Goal: Book appointment/travel/reservation

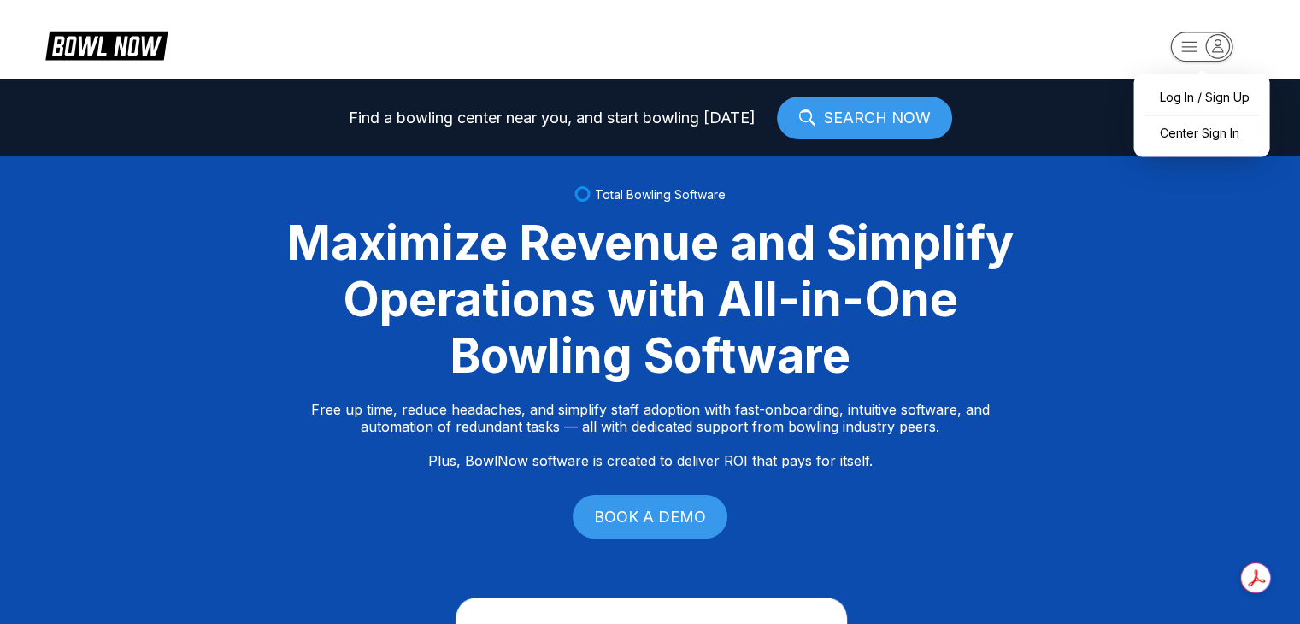
click at [1197, 45] on rect "button" at bounding box center [1201, 47] width 62 height 30
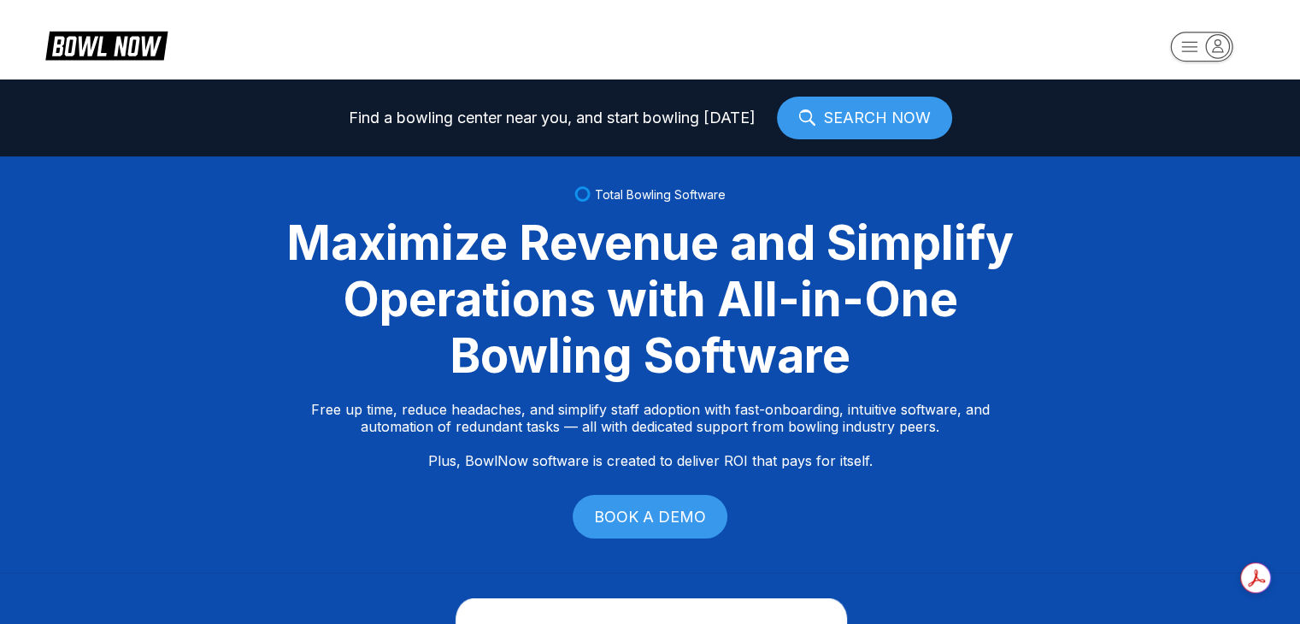
click at [883, 114] on link "SEARCH NOW" at bounding box center [864, 118] width 175 height 43
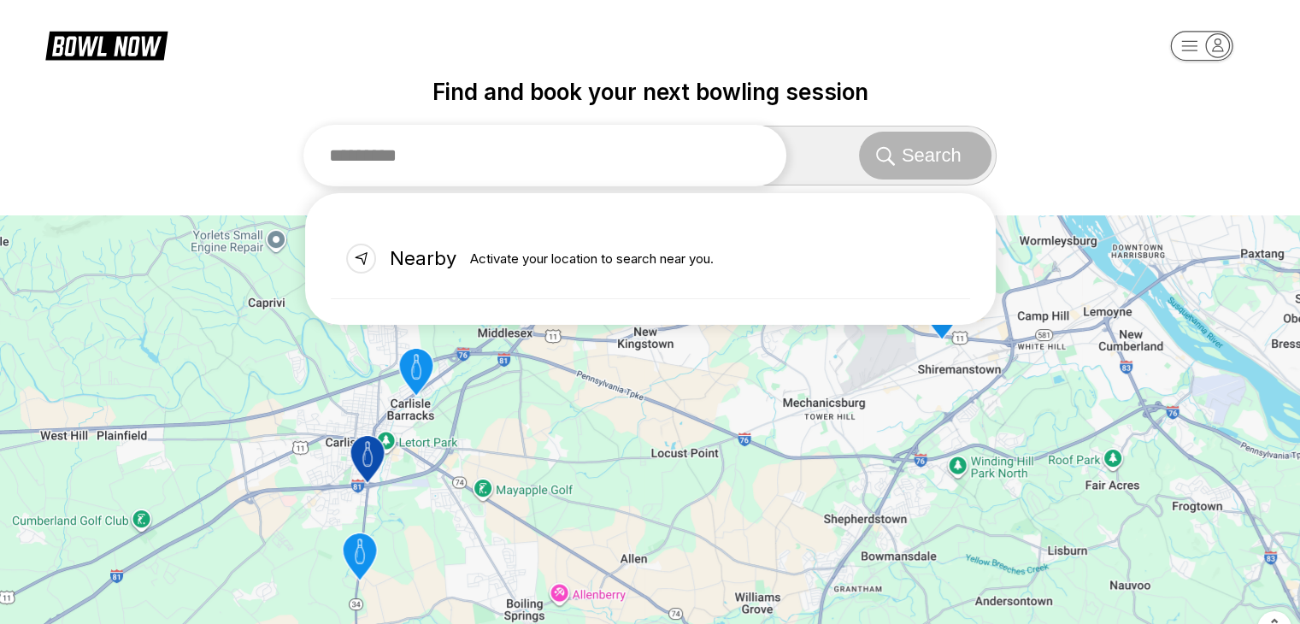
click at [498, 149] on input "text" at bounding box center [545, 156] width 484 height 62
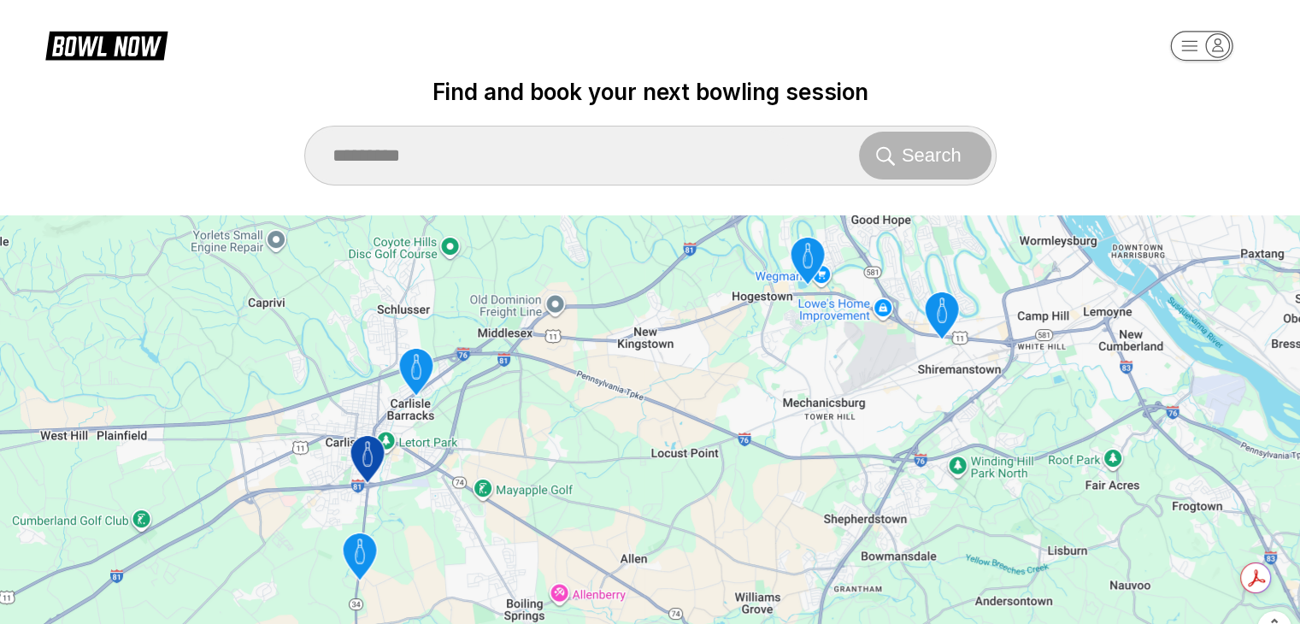
click at [654, 480] on div "To activate drag with keyboard, press Alt + Enter. Once in keyboard drag state,…" at bounding box center [650, 440] width 1300 height 450
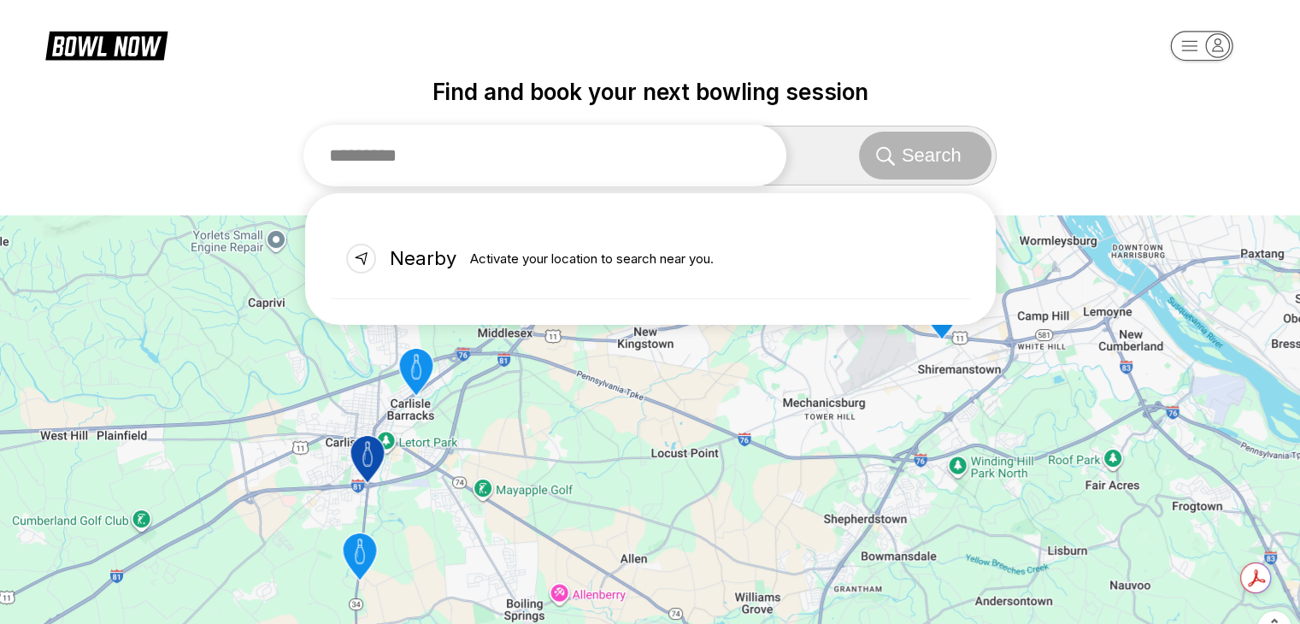
click at [504, 160] on input "text" at bounding box center [545, 156] width 484 height 62
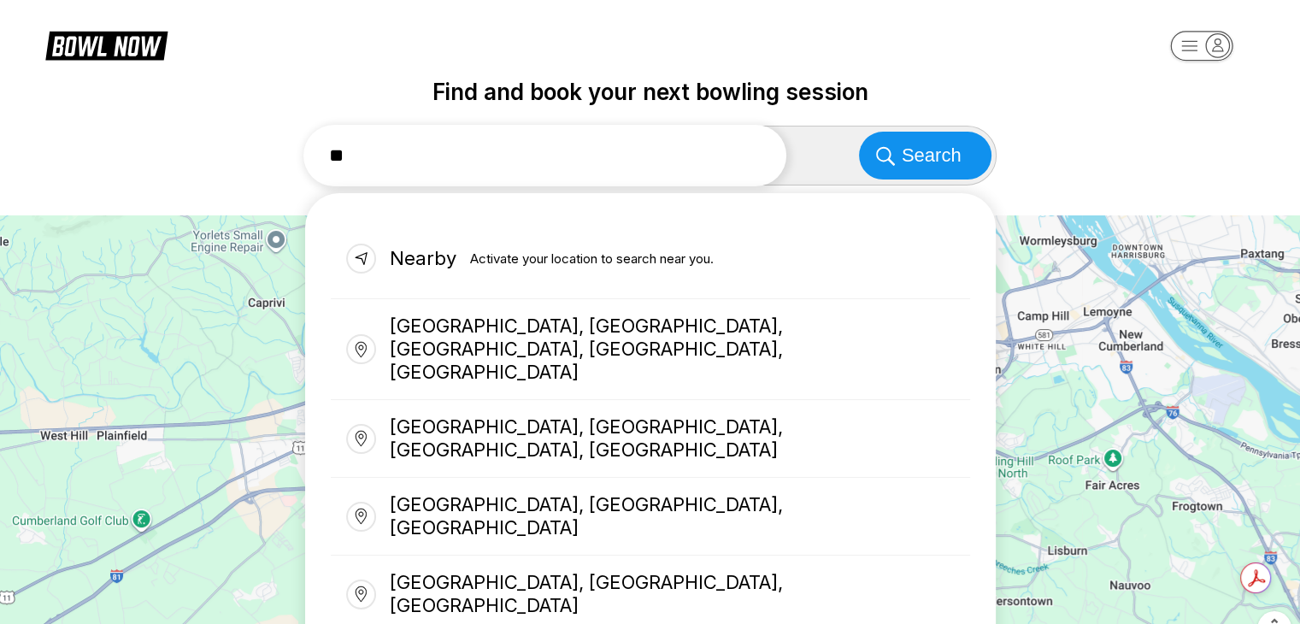
type input "*"
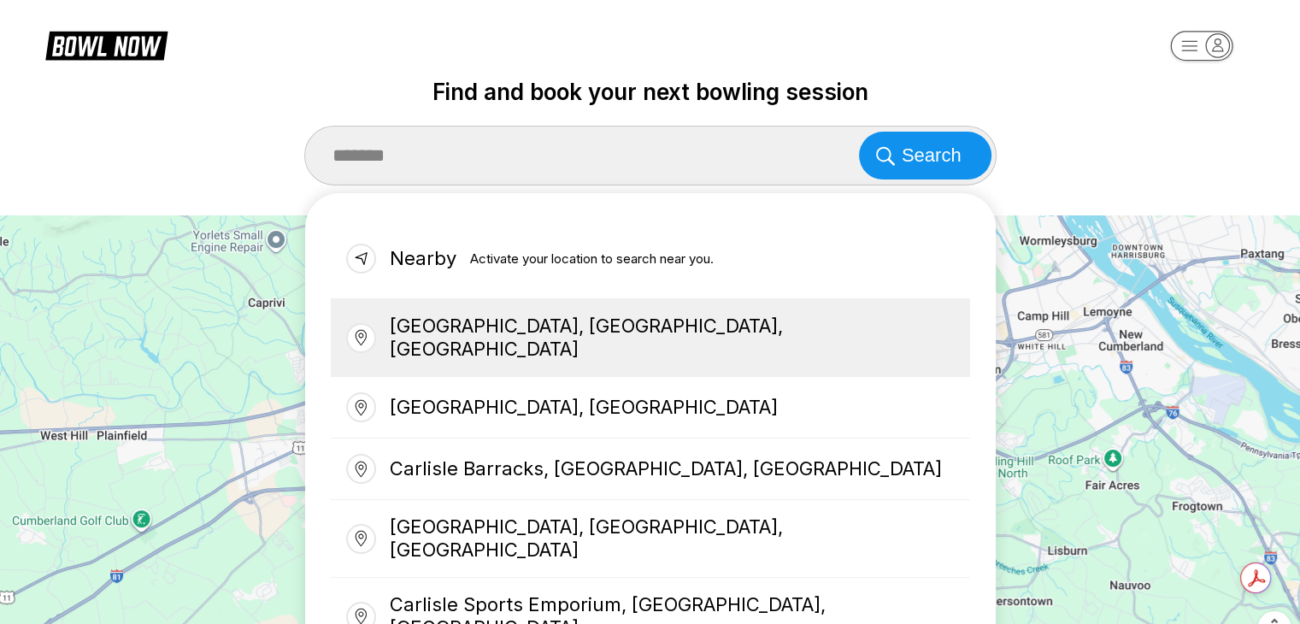
click at [521, 326] on div "Carlisle, PA, USA" at bounding box center [650, 338] width 639 height 78
type input "**********"
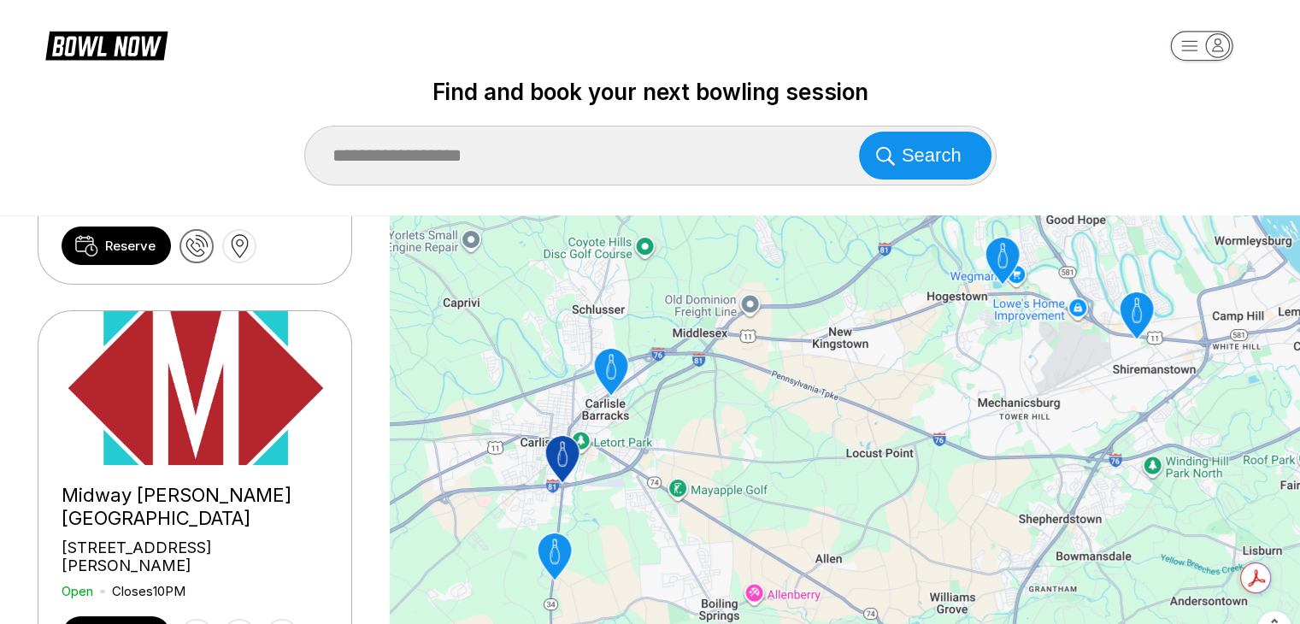
scroll to position [366, 0]
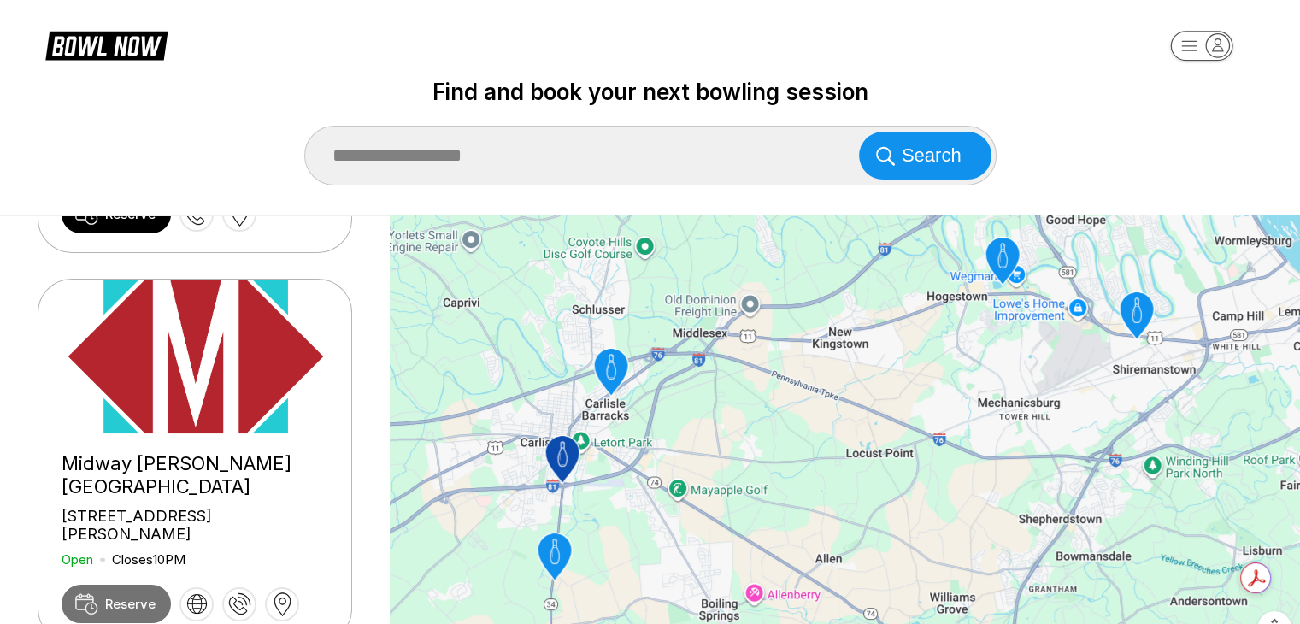
click at [115, 585] on link "Reserve" at bounding box center [116, 604] width 109 height 38
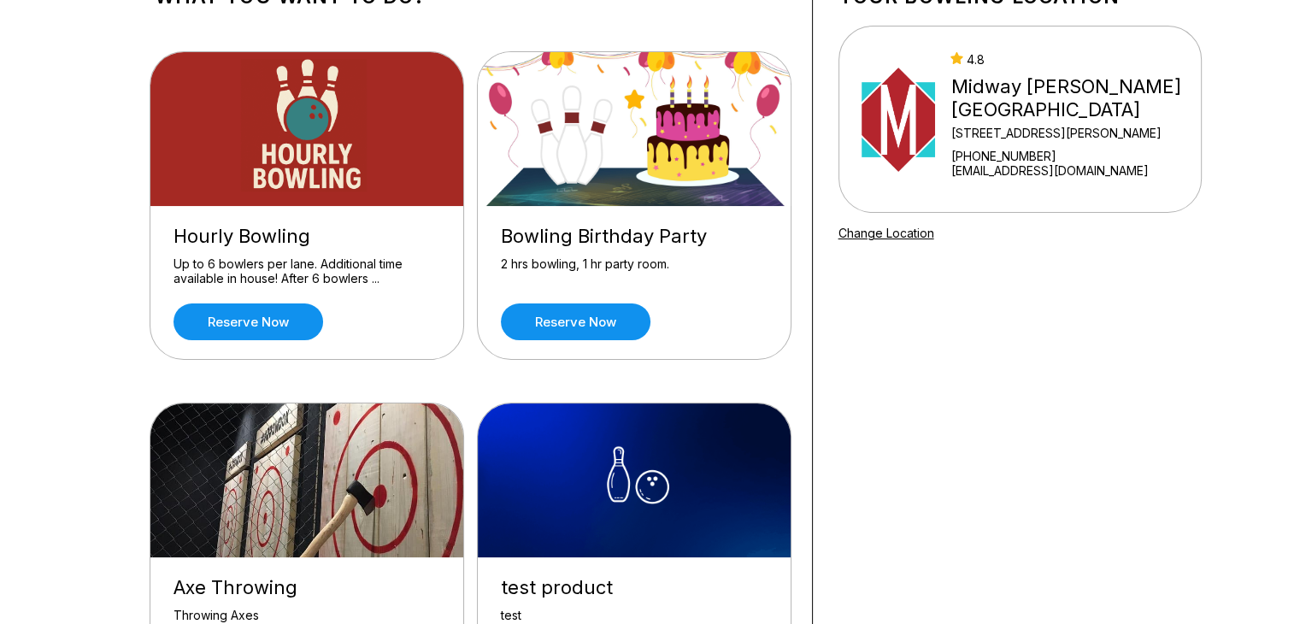
scroll to position [146, 0]
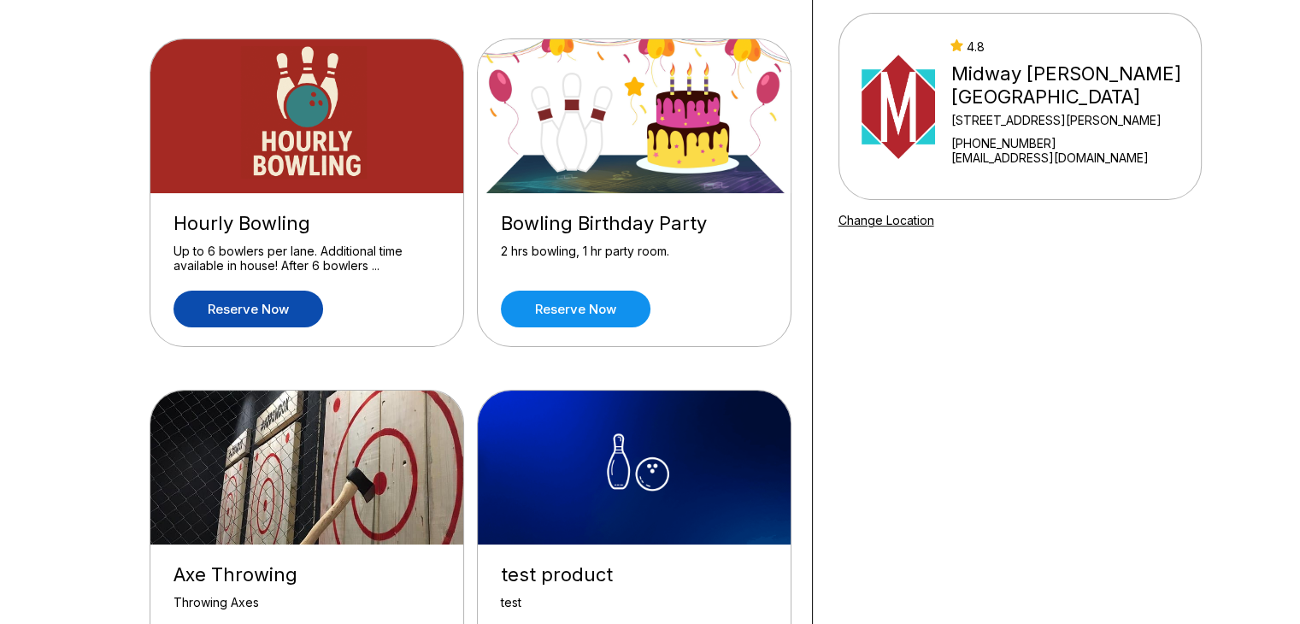
click at [288, 297] on link "Reserve now" at bounding box center [249, 309] width 150 height 37
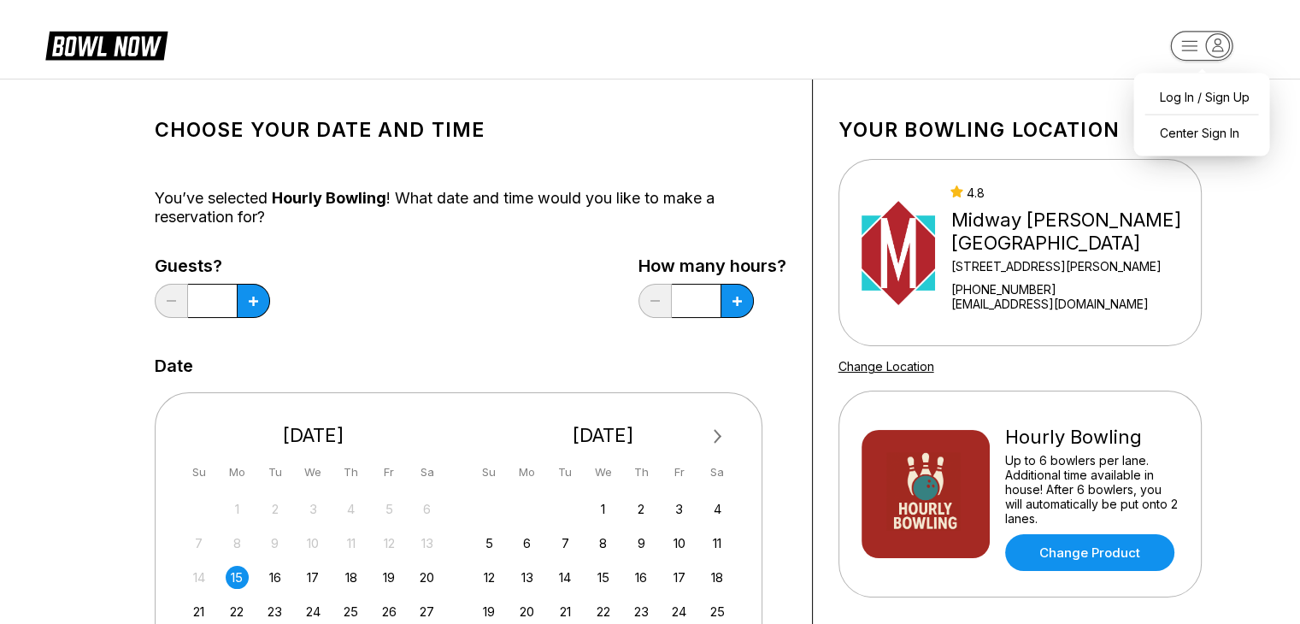
click at [1183, 49] on rect "button" at bounding box center [1201, 46] width 62 height 30
click at [1183, 128] on div "Center Sign In" at bounding box center [1201, 133] width 119 height 30
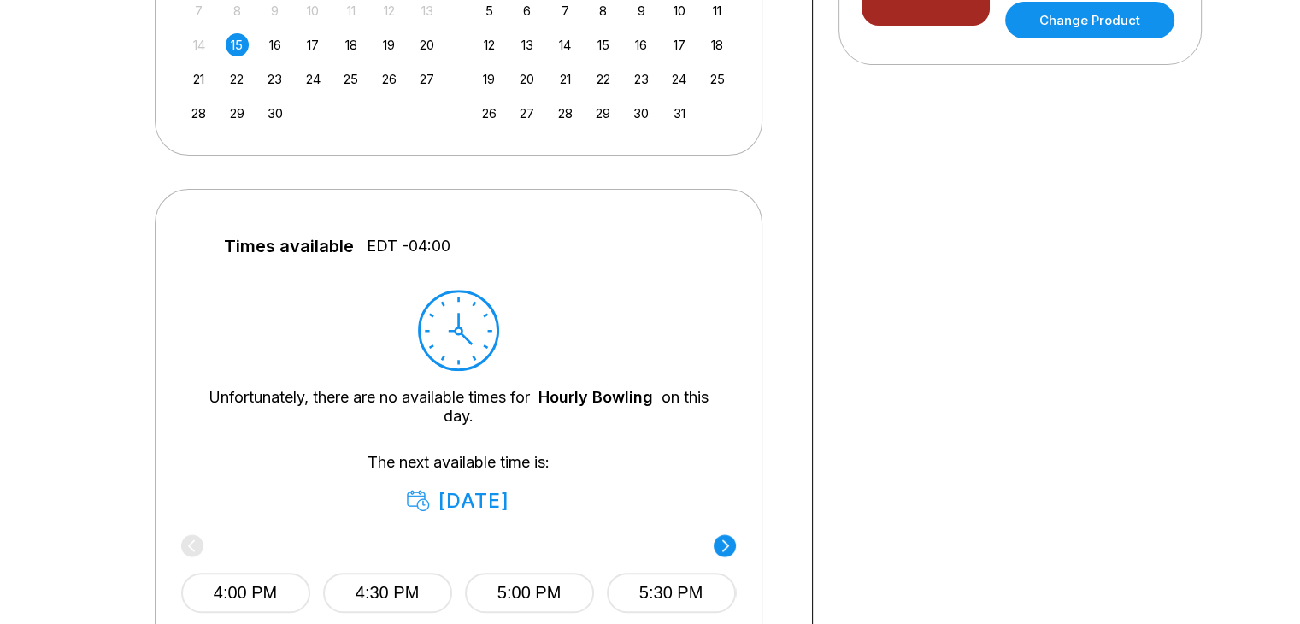
scroll to position [574, 0]
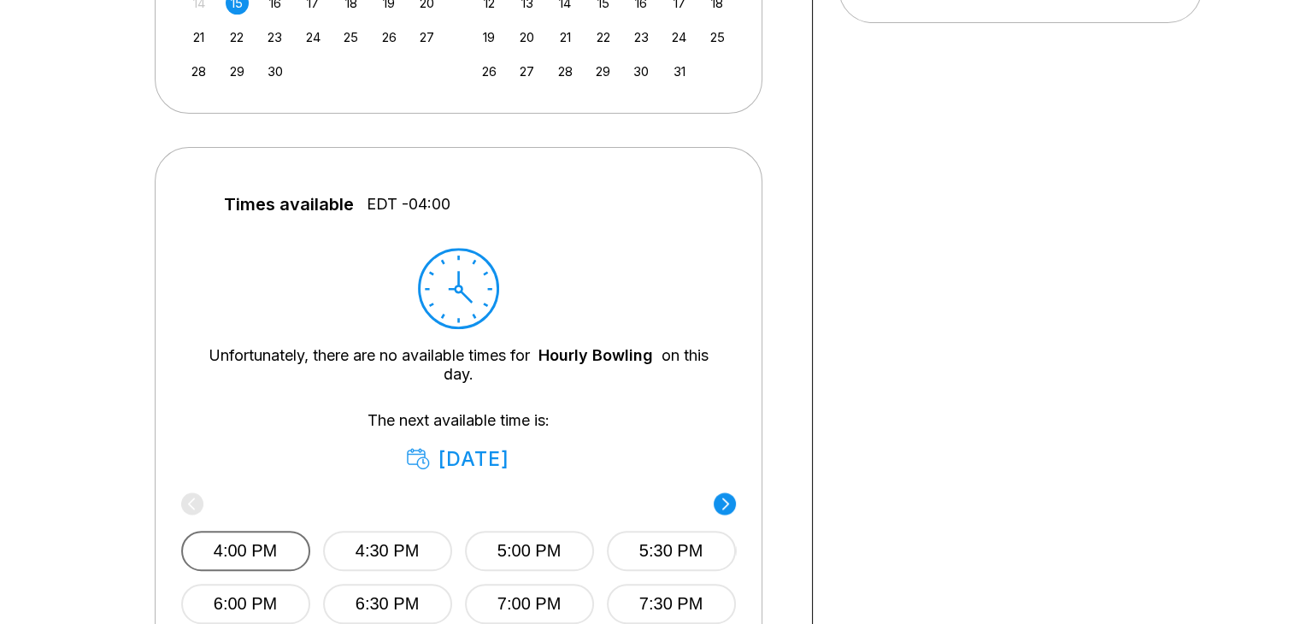
click at [238, 558] on button "4:00 PM" at bounding box center [245, 551] width 129 height 40
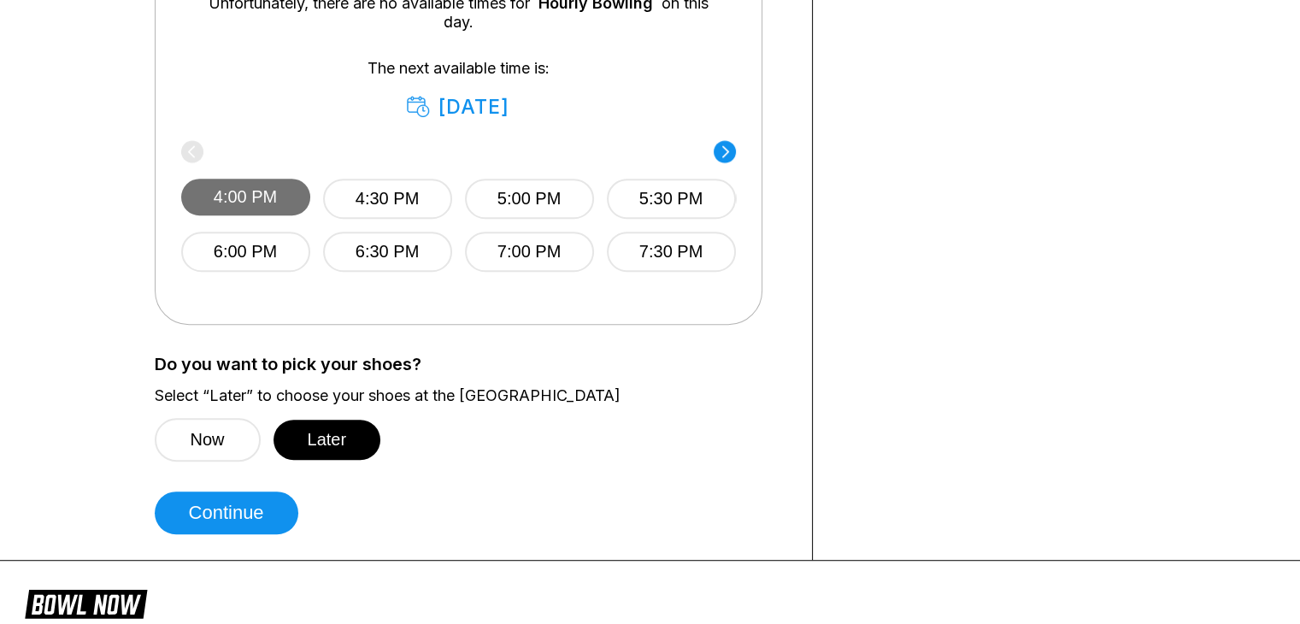
scroll to position [937, 0]
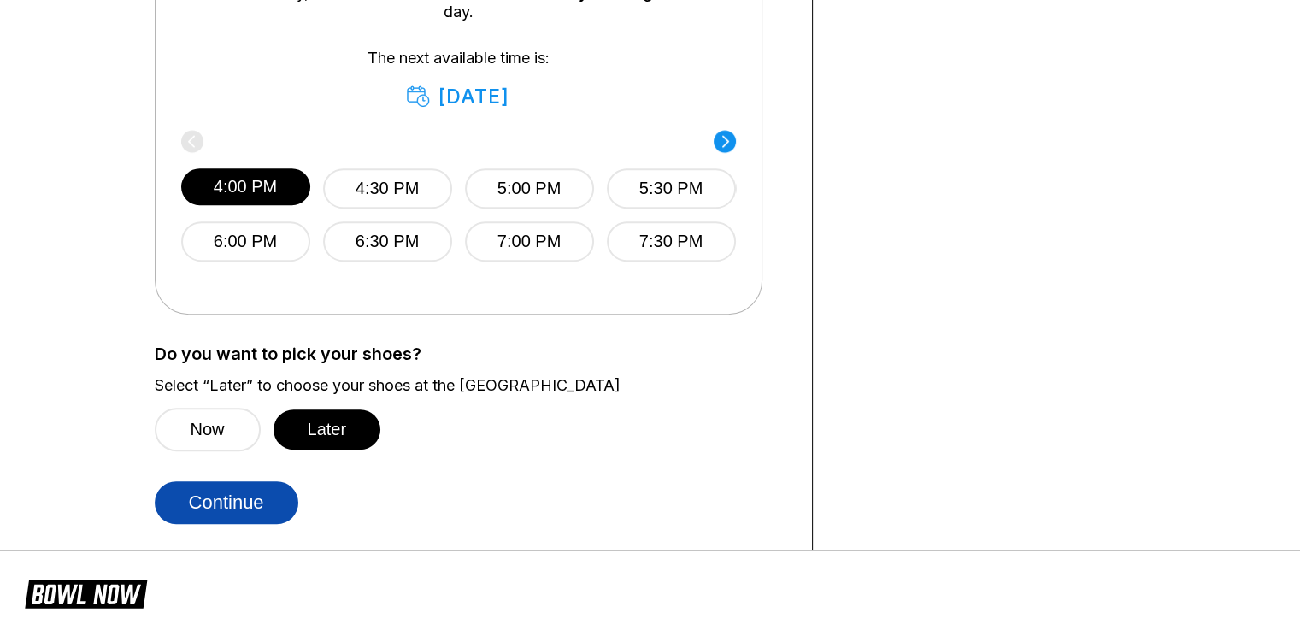
click at [239, 504] on button "Continue" at bounding box center [227, 502] width 144 height 43
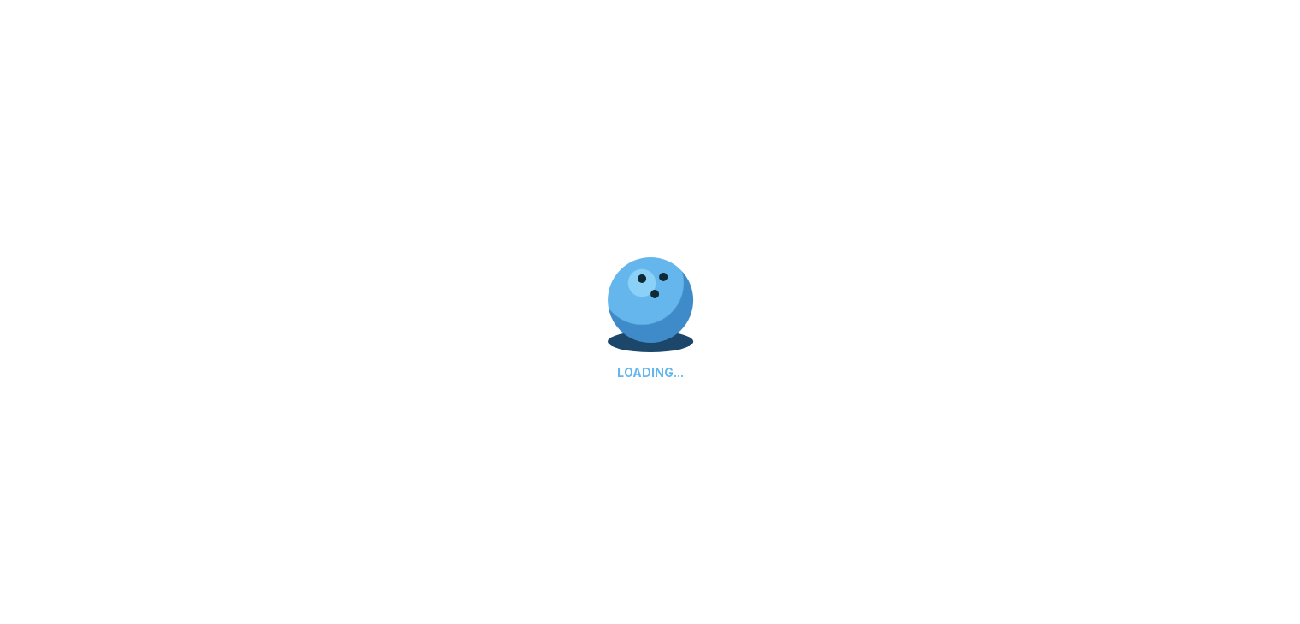
select select "**"
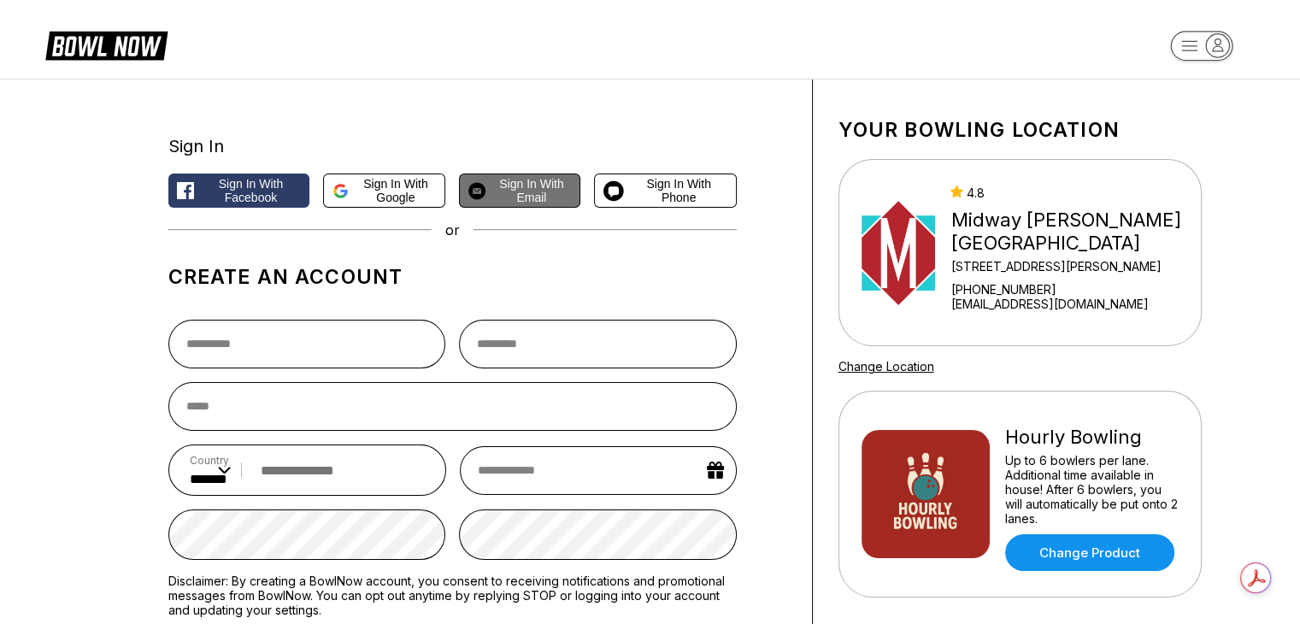
click at [527, 185] on span "Sign in with Email" at bounding box center [531, 190] width 79 height 27
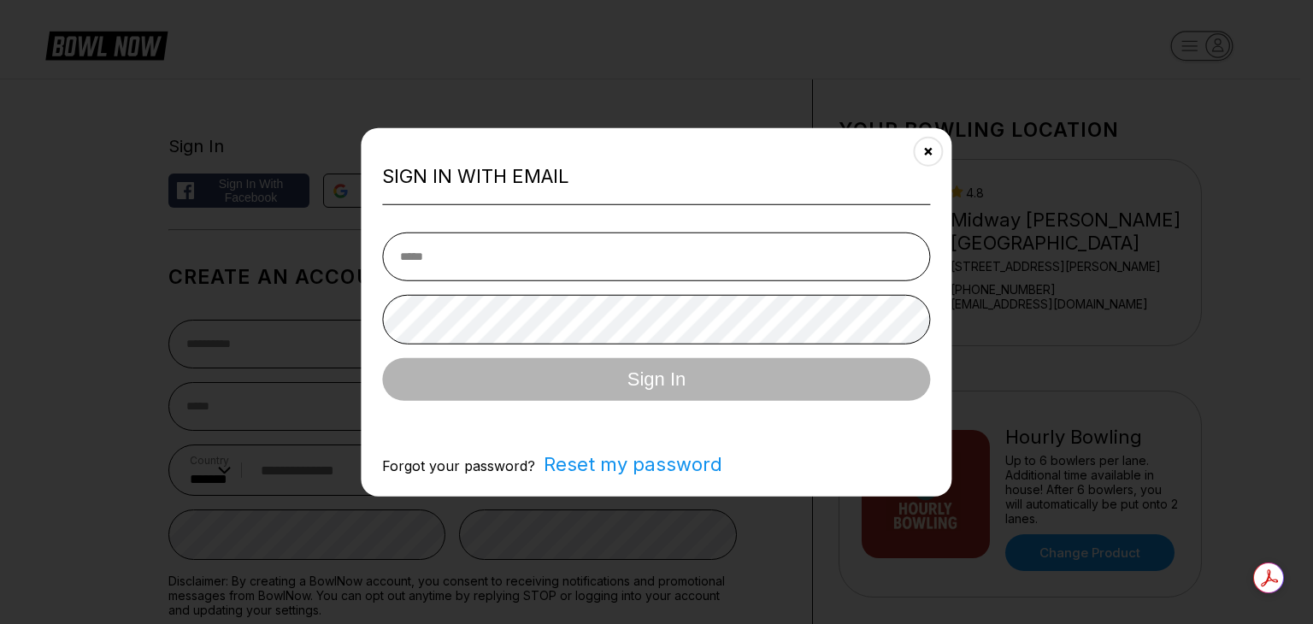
click at [513, 238] on input "email" at bounding box center [656, 256] width 548 height 49
type input "**********"
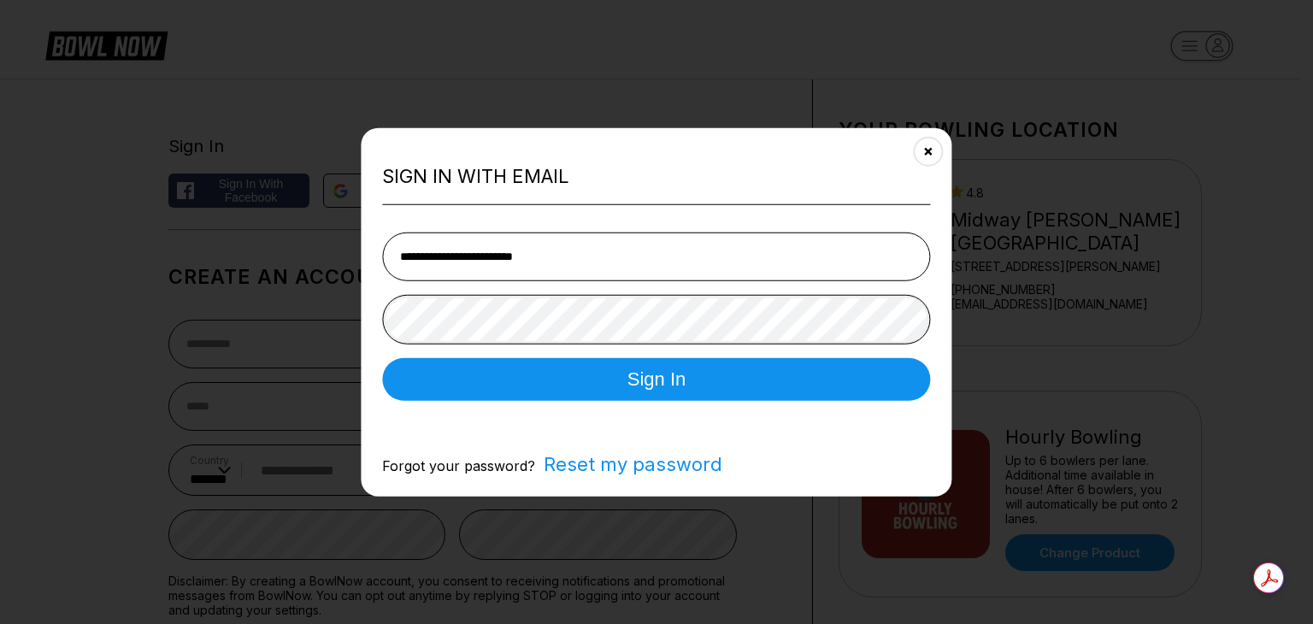
click at [382, 358] on button "Sign In" at bounding box center [656, 379] width 548 height 43
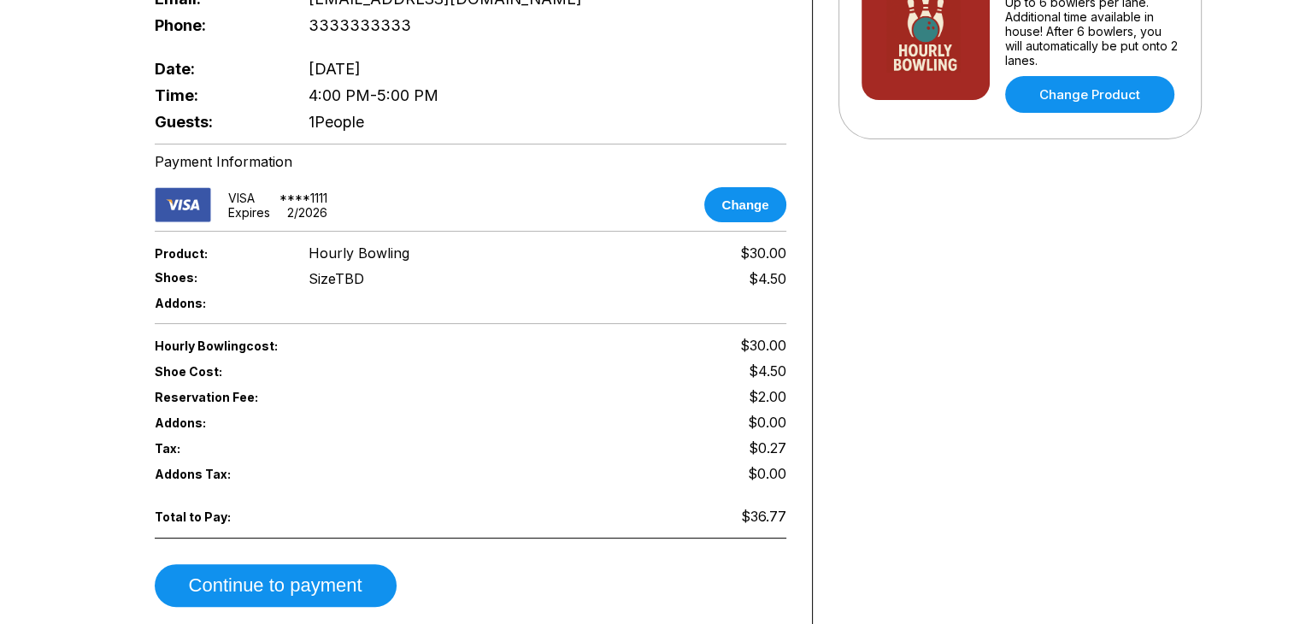
scroll to position [460, 0]
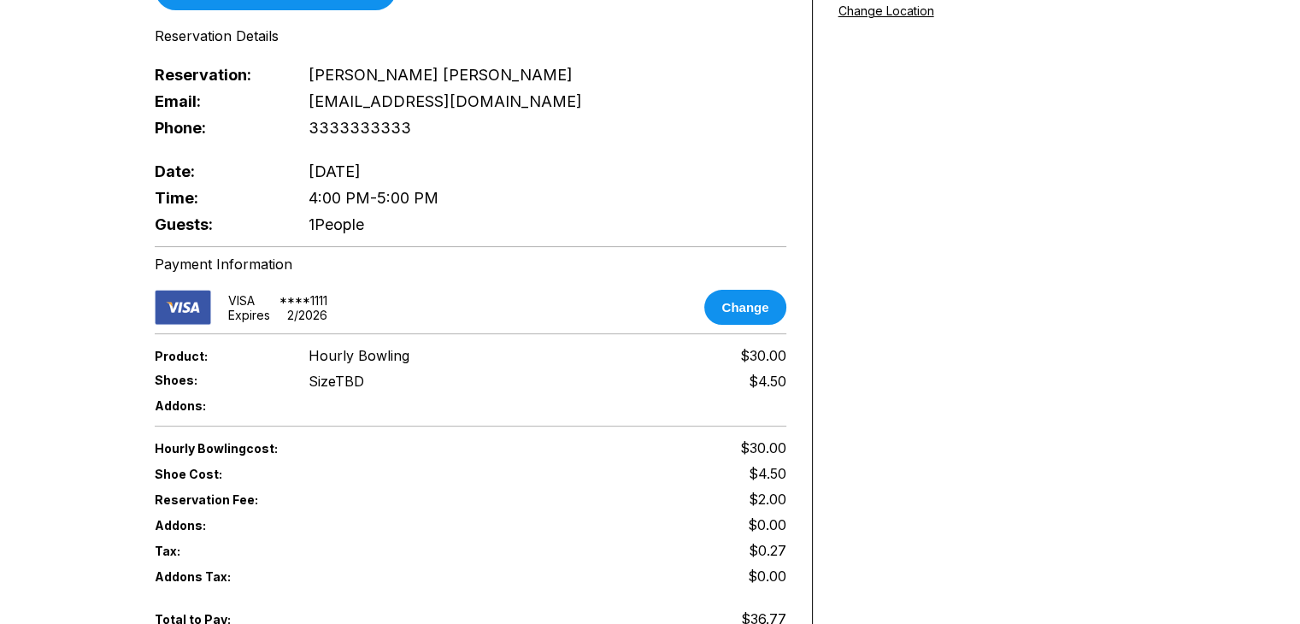
scroll to position [356, 0]
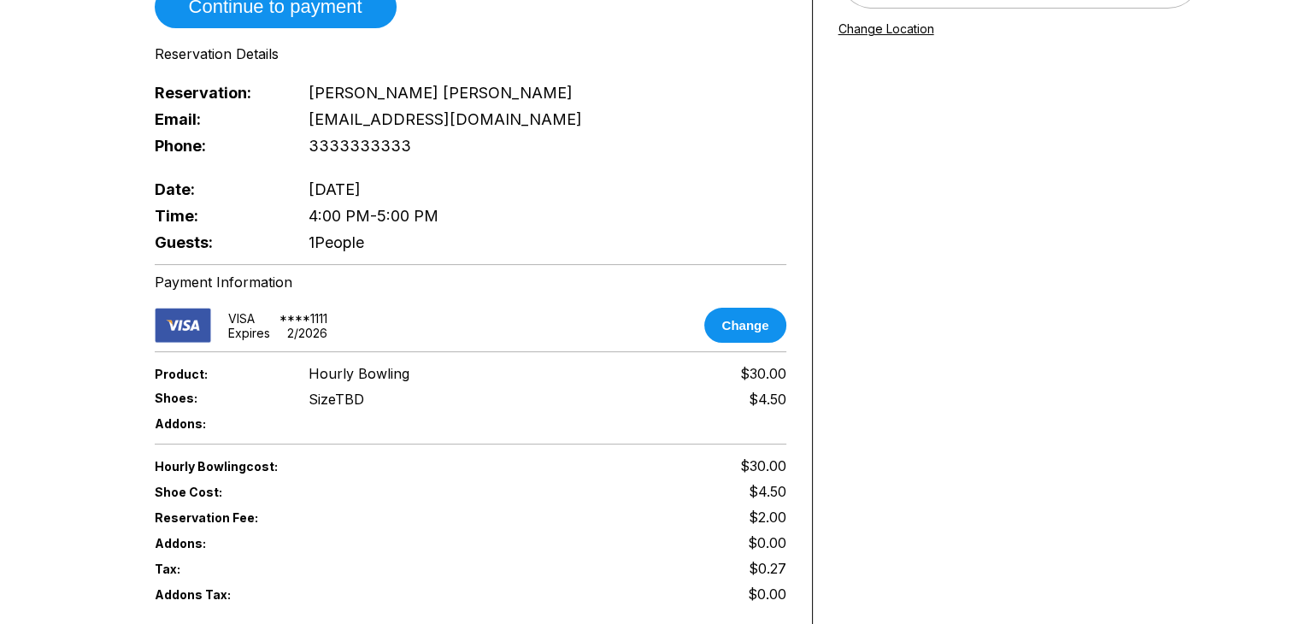
scroll to position [345, 0]
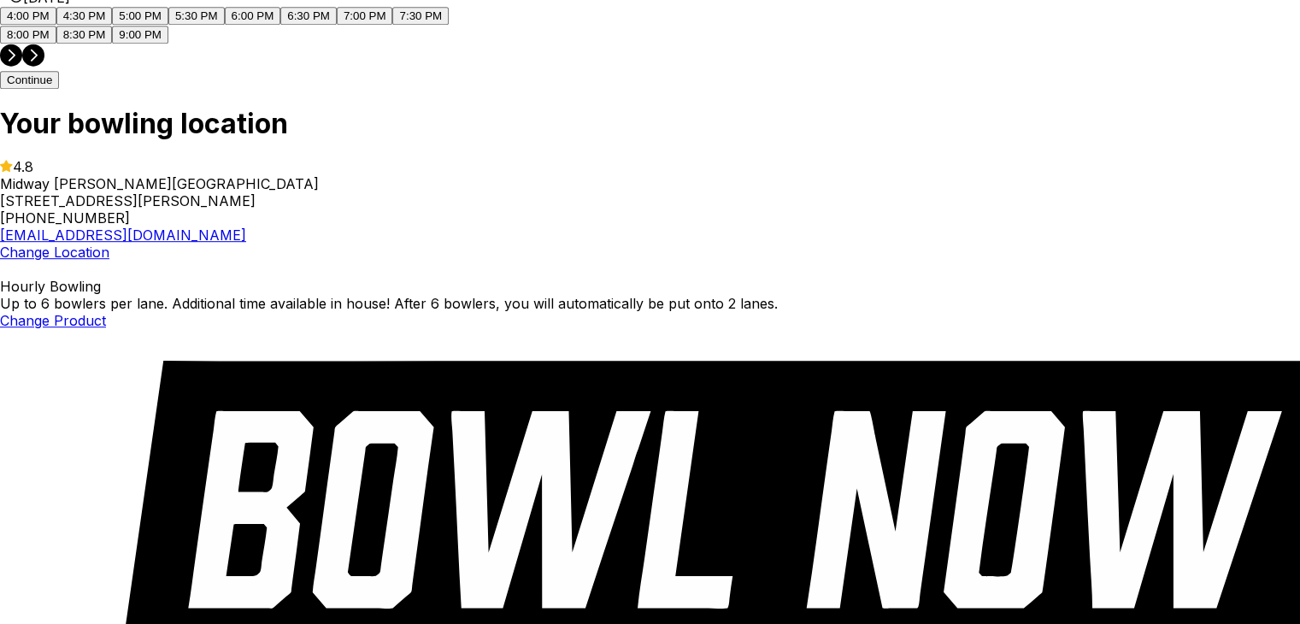
scroll to position [1029, 0]
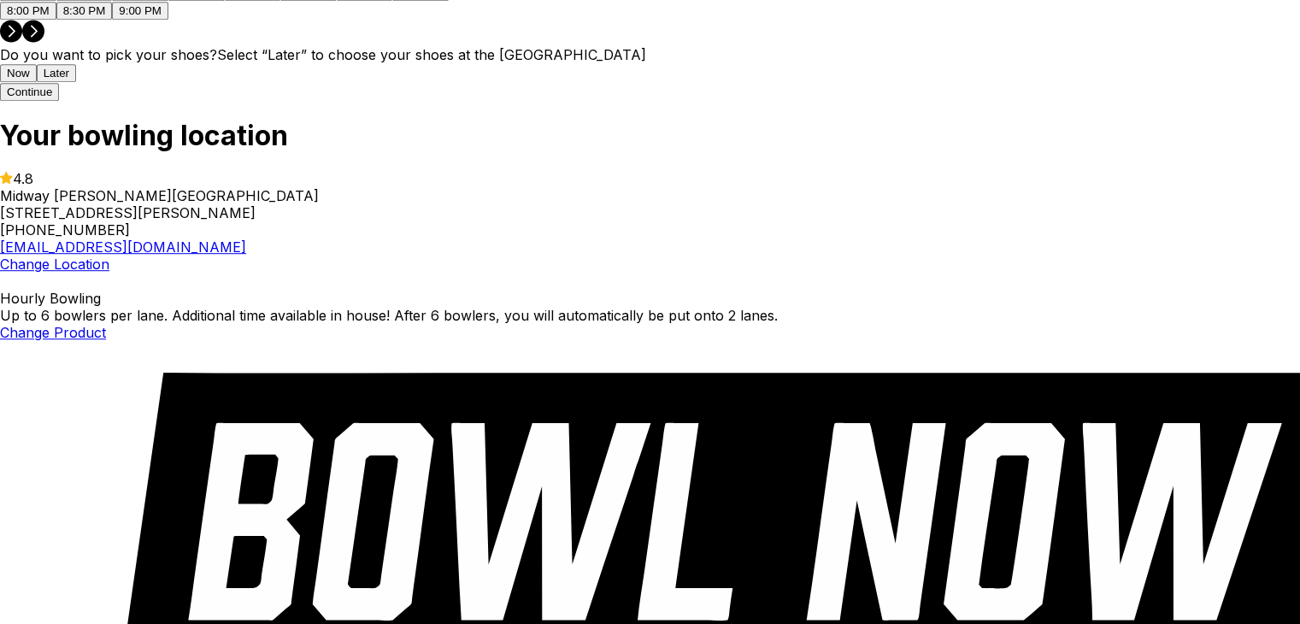
click at [59, 101] on button "Continue" at bounding box center [29, 92] width 59 height 18
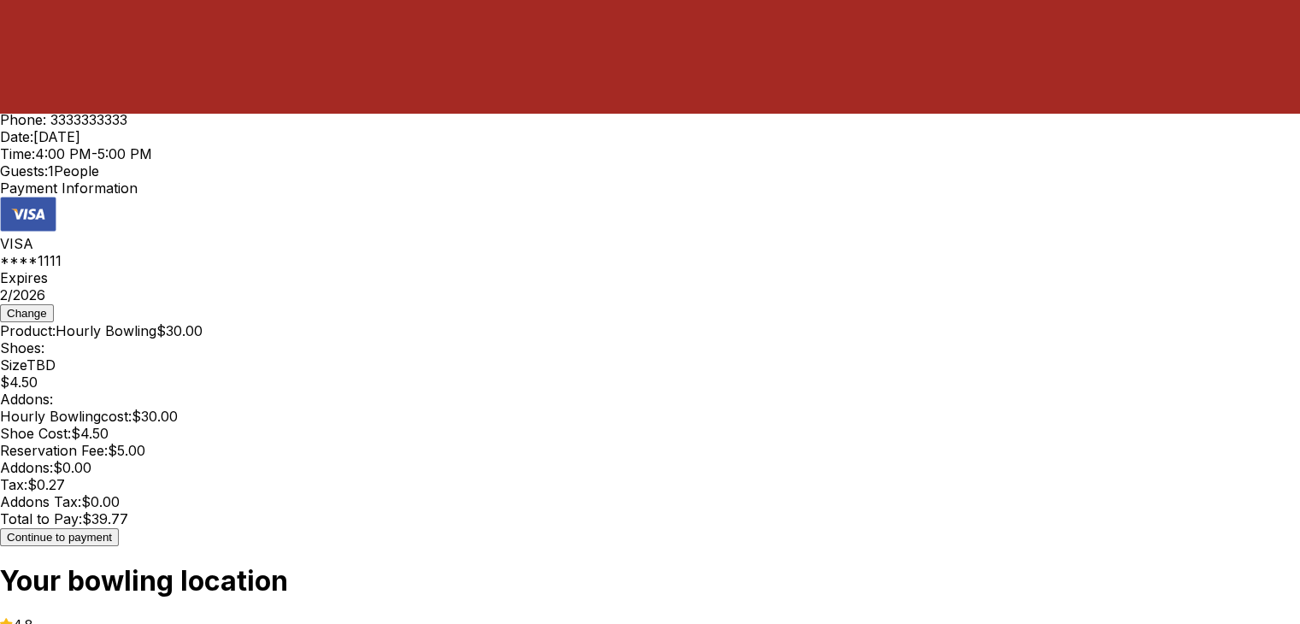
scroll to position [482, 0]
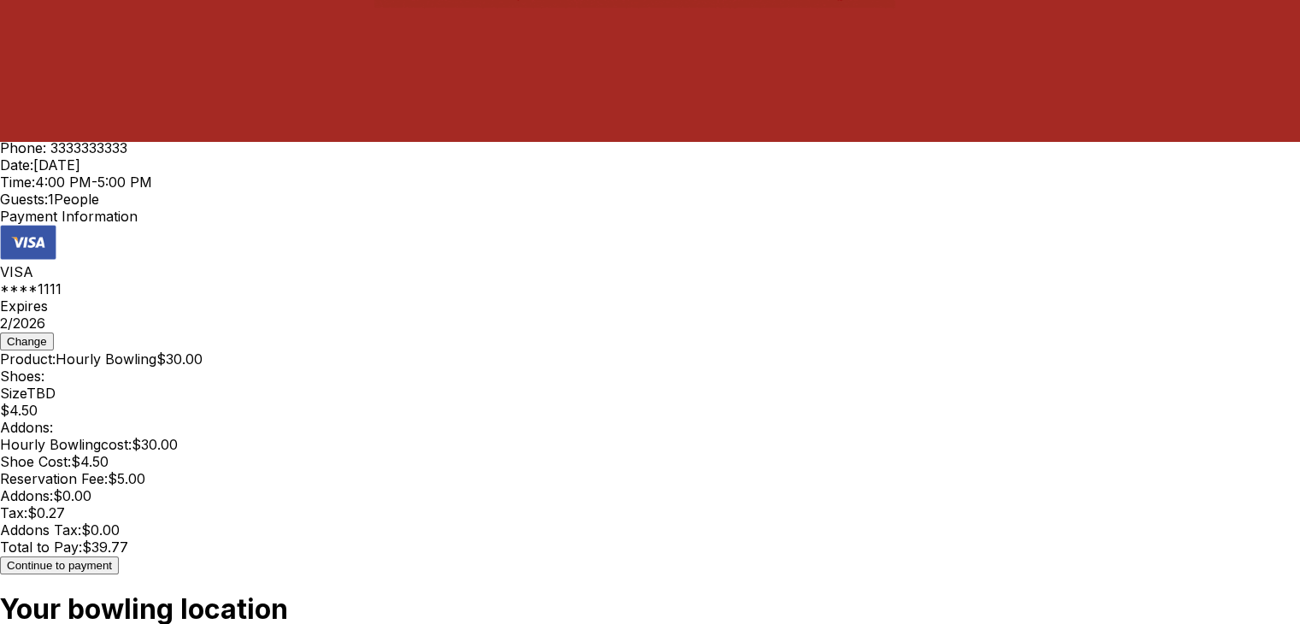
click at [145, 470] on span "$5.00" at bounding box center [127, 478] width 38 height 17
click at [486, 449] on div "Hourly Bowling cost: $30.00 Shoe Cost: $4.50 Reservation Fee: $5.00 Addons: $0.…" at bounding box center [650, 505] width 1300 height 138
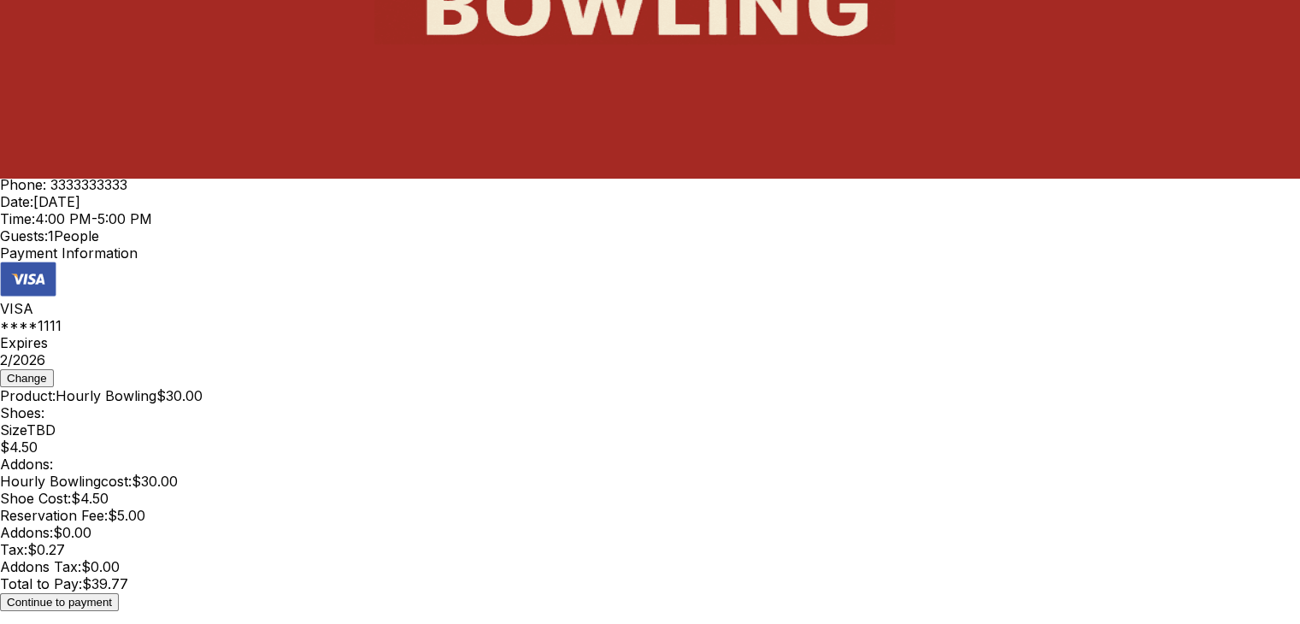
scroll to position [416, 0]
